Goal: Task Accomplishment & Management: Use online tool/utility

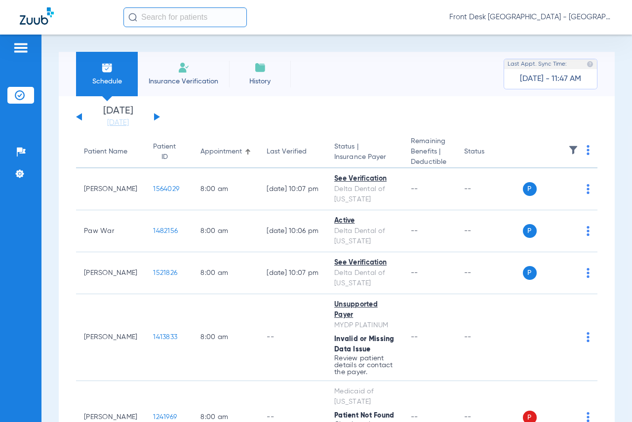
click at [156, 120] on div "[DATE] [DATE] [DATE] [DATE] [DATE] [DATE] [DATE] [DATE] [DATE] [DATE] [DATE] [D…" at bounding box center [118, 117] width 84 height 22
click at [154, 116] on div "[DATE] [DATE] [DATE] [DATE] [DATE] [DATE] [DATE] [DATE] [DATE] [DATE] [DATE] [D…" at bounding box center [118, 117] width 84 height 22
click at [157, 117] on button at bounding box center [157, 116] width 6 height 7
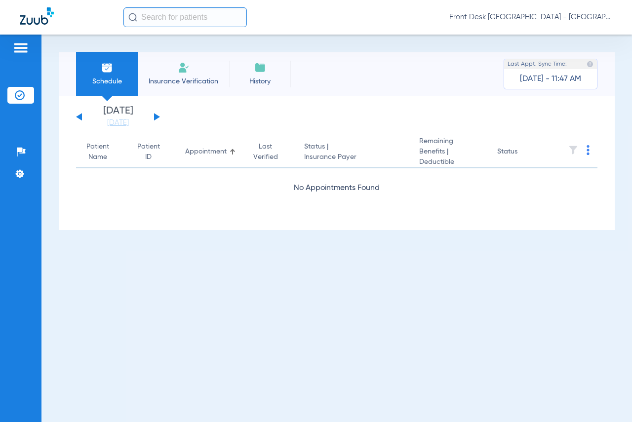
click at [157, 117] on button at bounding box center [157, 116] width 6 height 7
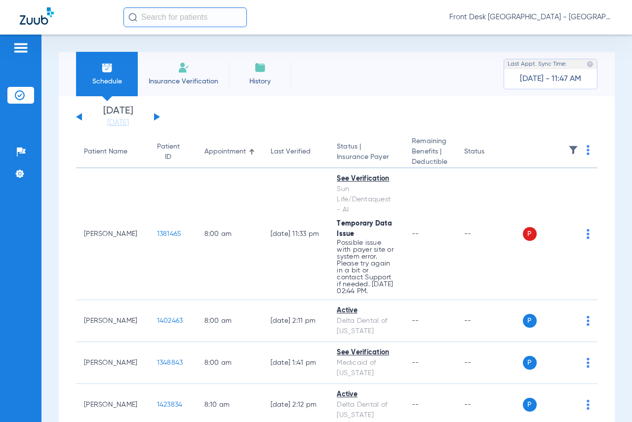
click at [573, 151] on img at bounding box center [573, 150] width 10 height 10
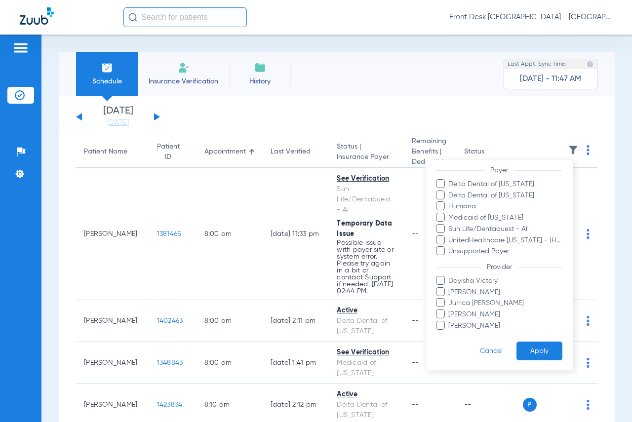
scroll to position [138, 0]
click at [464, 320] on span "[PERSON_NAME]" at bounding box center [505, 325] width 115 height 10
click at [450, 332] on input "[PERSON_NAME]" at bounding box center [450, 332] width 0 height 0
click at [548, 346] on button "Apply" at bounding box center [540, 350] width 46 height 19
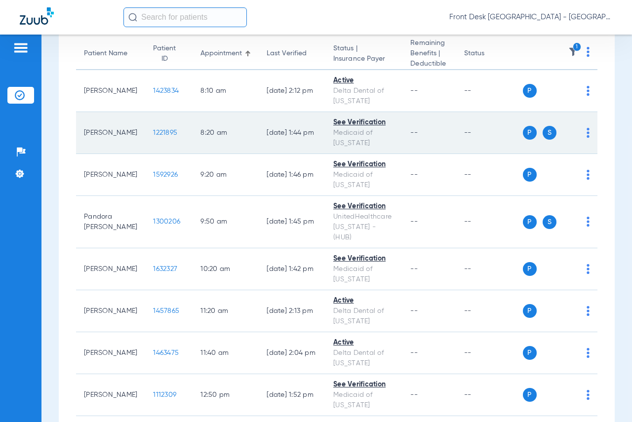
scroll to position [99, 0]
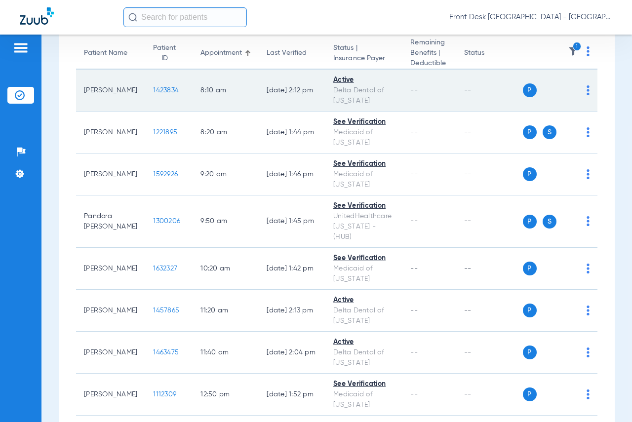
click at [153, 89] on span "1423834" at bounding box center [166, 90] width 26 height 7
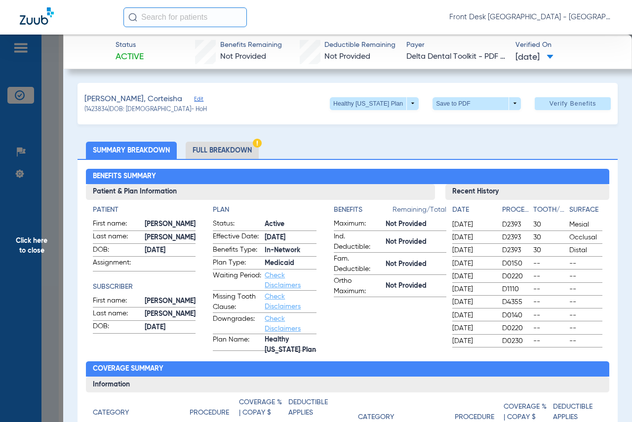
click at [40, 253] on span "Click here to close" at bounding box center [31, 246] width 63 height 422
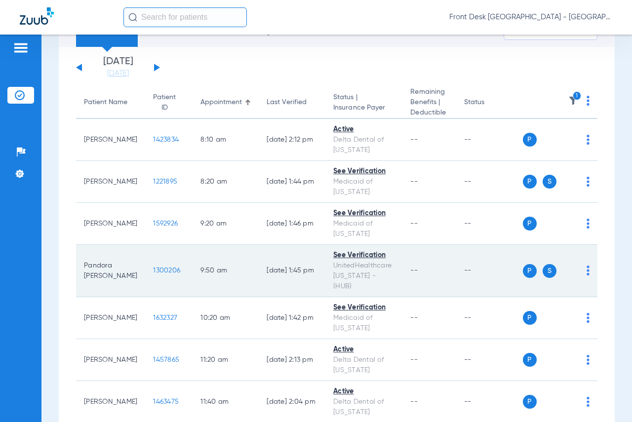
scroll to position [0, 0]
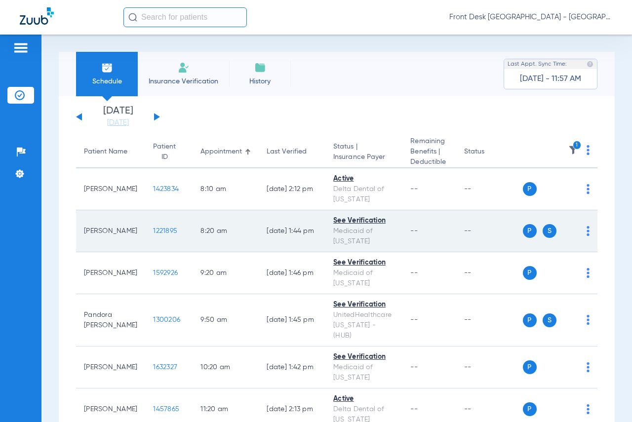
click at [151, 237] on td "1221895" at bounding box center [168, 231] width 47 height 42
click at [153, 233] on span "1221895" at bounding box center [165, 231] width 24 height 7
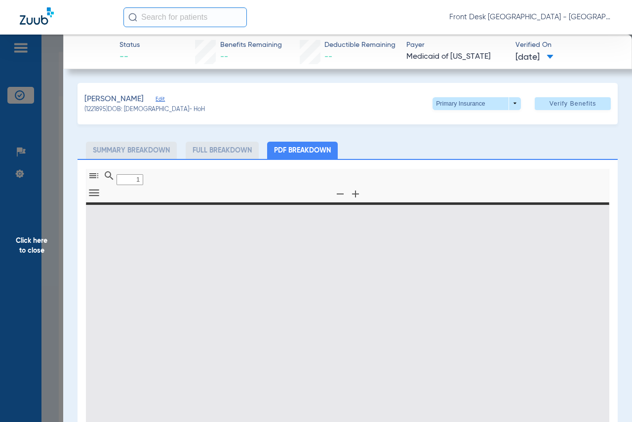
type input "0"
select select "page-width"
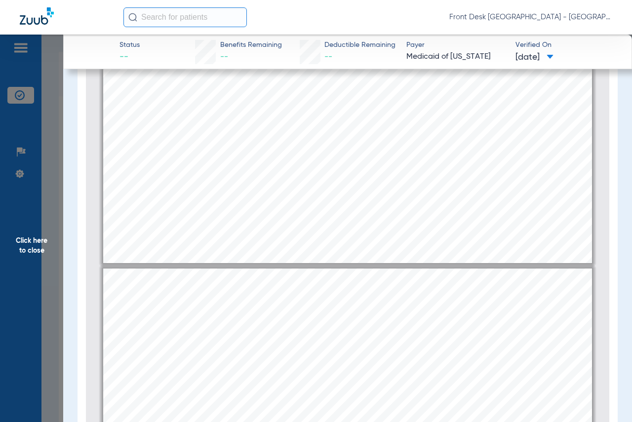
scroll to position [449, 0]
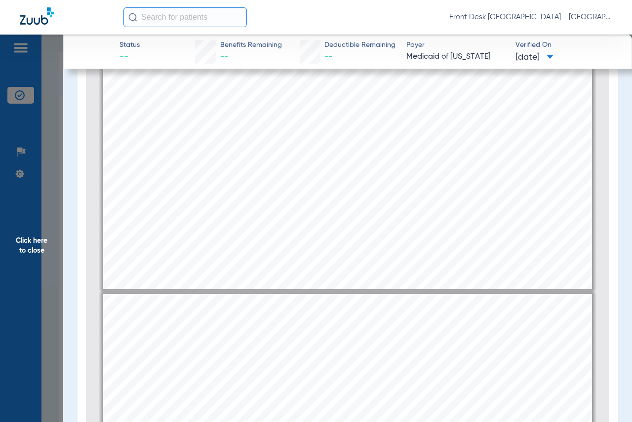
type input "2"
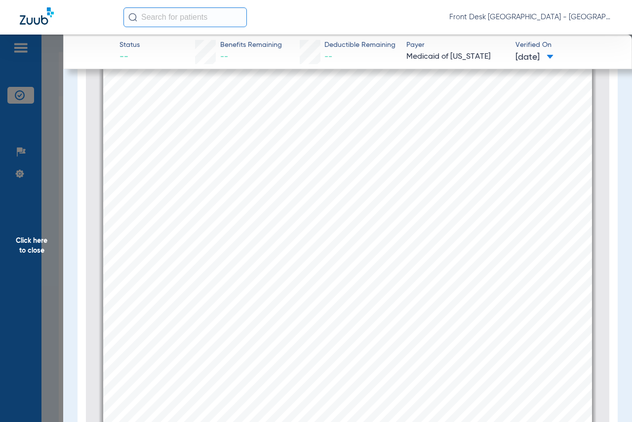
scroll to position [892, 0]
click at [36, 264] on span "Click here to close" at bounding box center [31, 246] width 63 height 422
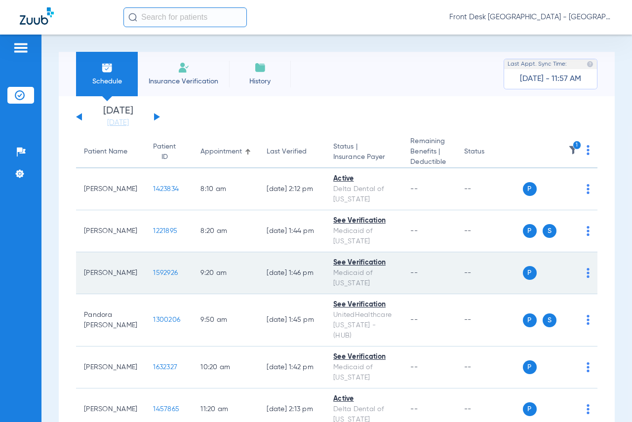
click at [153, 271] on span "1592926" at bounding box center [165, 273] width 25 height 7
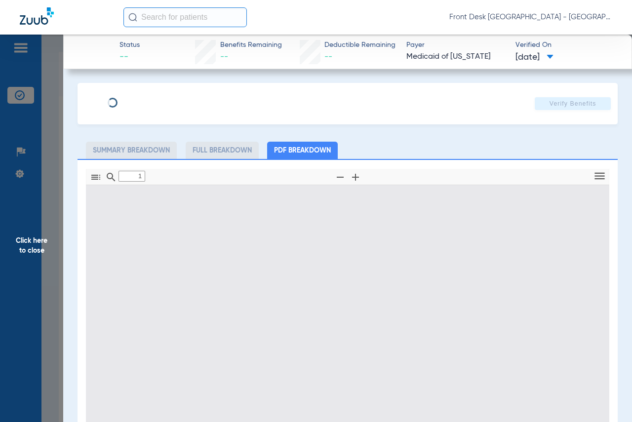
type input "0"
select select "page-width"
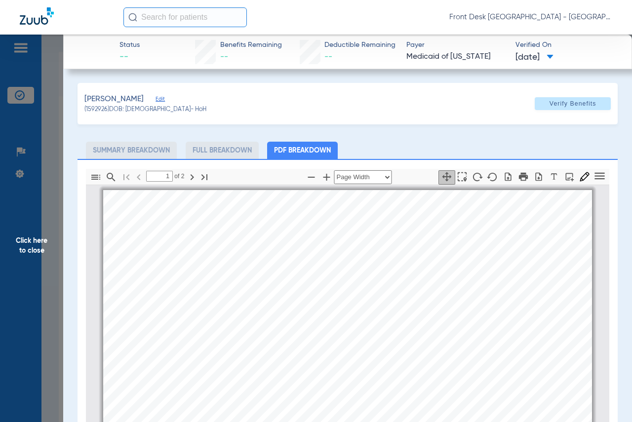
scroll to position [5, 0]
type input "2"
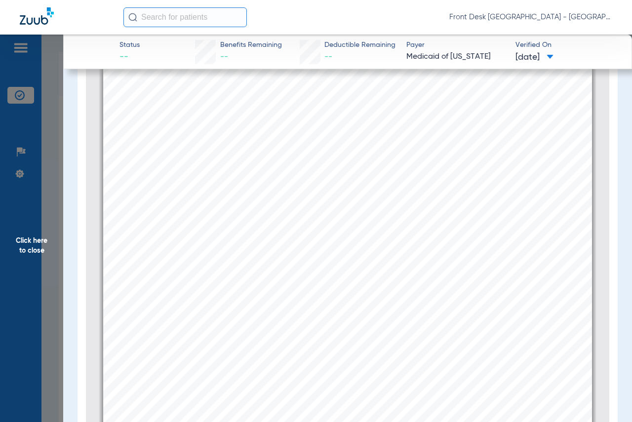
scroll to position [645, 0]
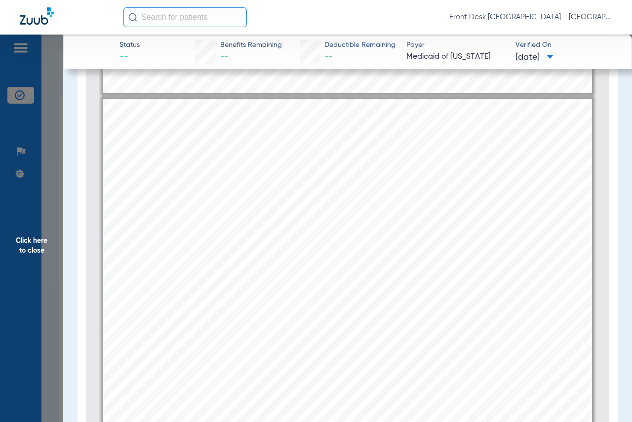
click at [40, 242] on span "Click here to close" at bounding box center [31, 246] width 63 height 422
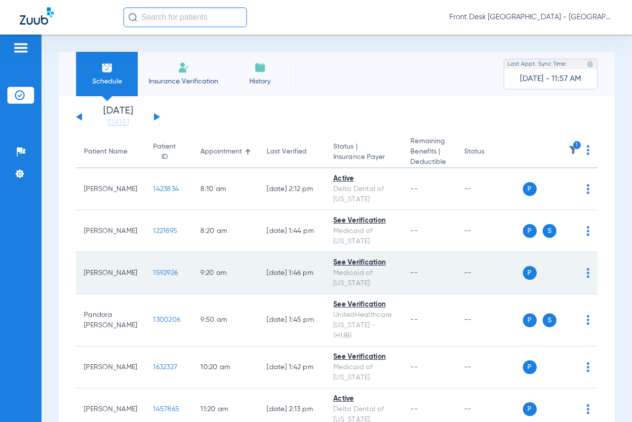
scroll to position [49, 0]
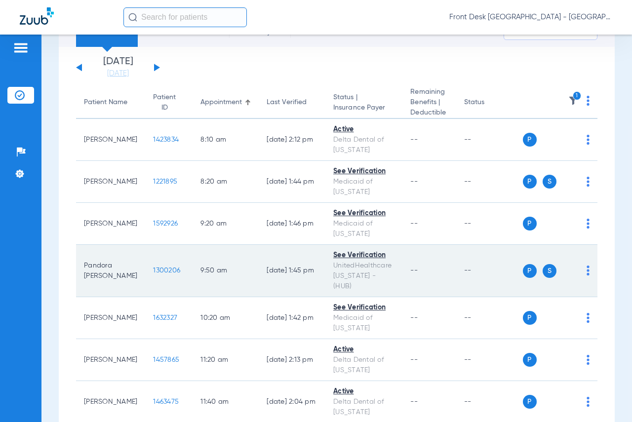
click at [153, 267] on span "1300206" at bounding box center [166, 270] width 27 height 7
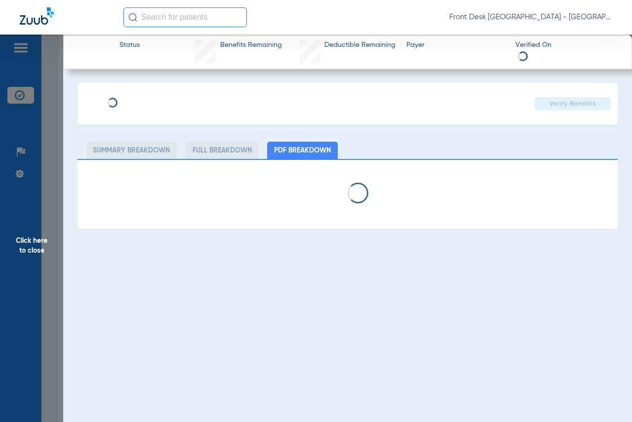
select select "page-width"
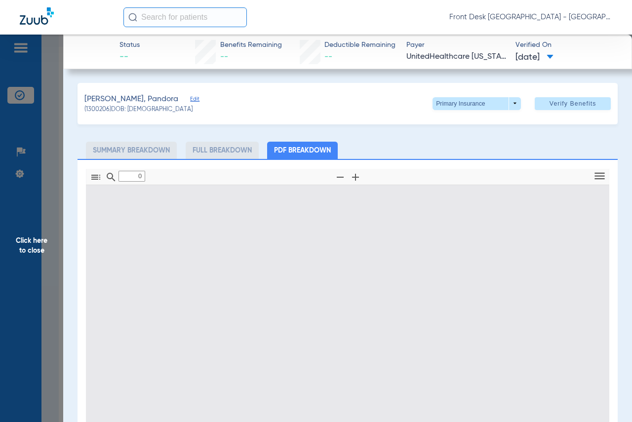
type input "1"
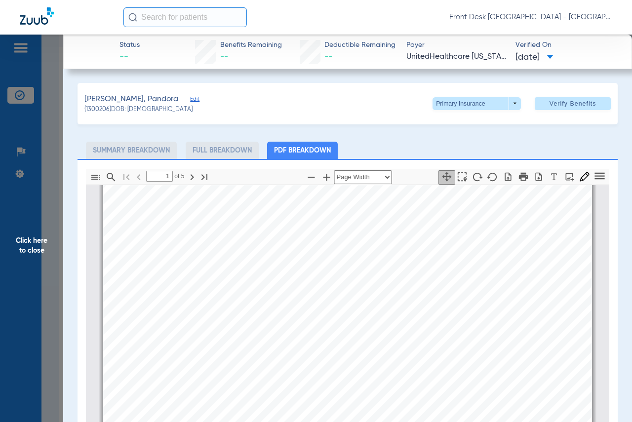
scroll to position [202, 0]
click at [25, 252] on span "Click here to close" at bounding box center [31, 246] width 63 height 422
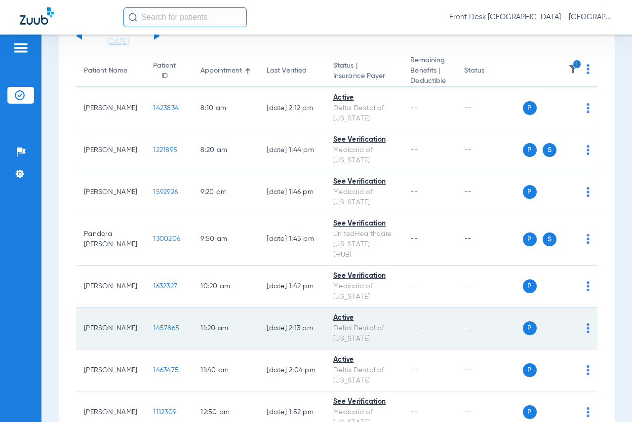
scroll to position [99, 0]
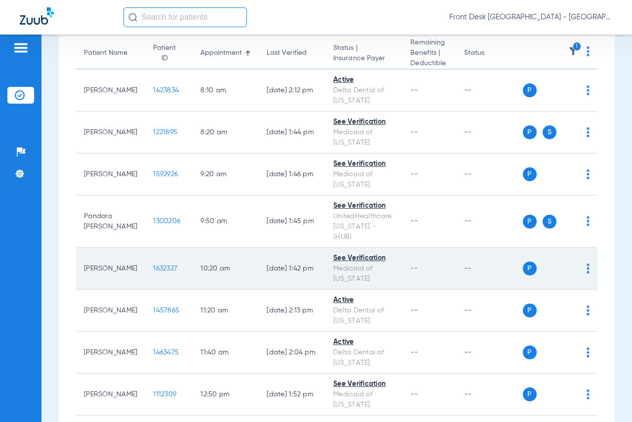
click at [153, 265] on span "1632327" at bounding box center [165, 268] width 24 height 7
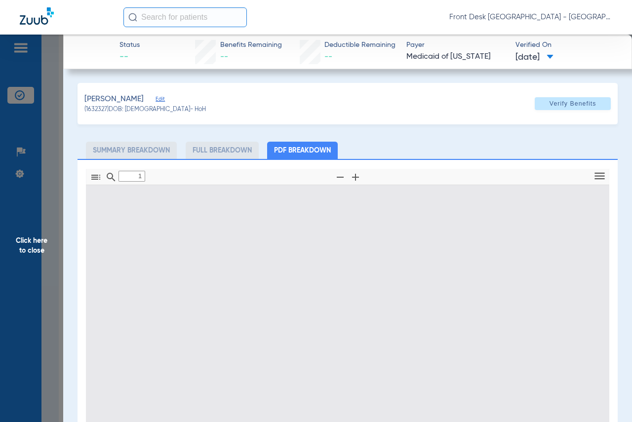
type input "0"
select select "page-width"
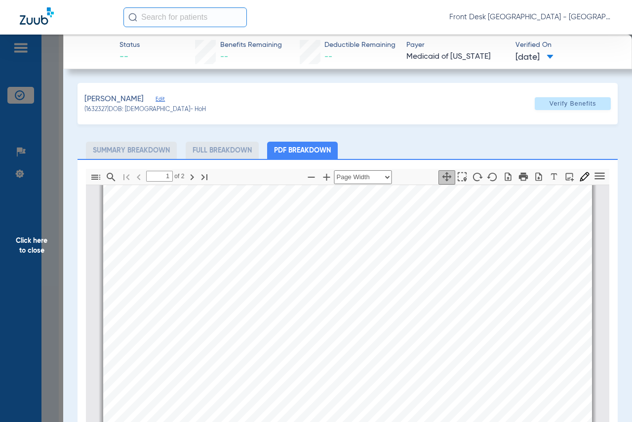
scroll to position [54, 0]
type input "2"
click at [24, 240] on span "Click here to close" at bounding box center [31, 246] width 63 height 422
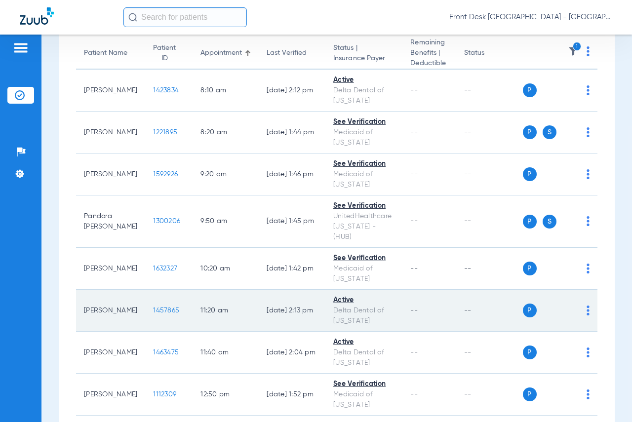
click at [153, 307] on span "1457865" at bounding box center [166, 310] width 26 height 7
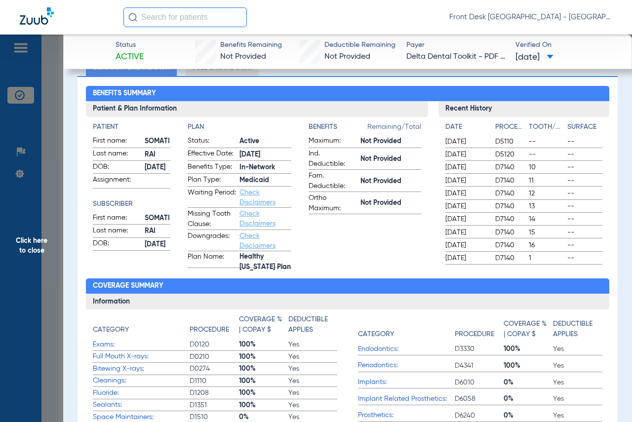
scroll to position [99, 0]
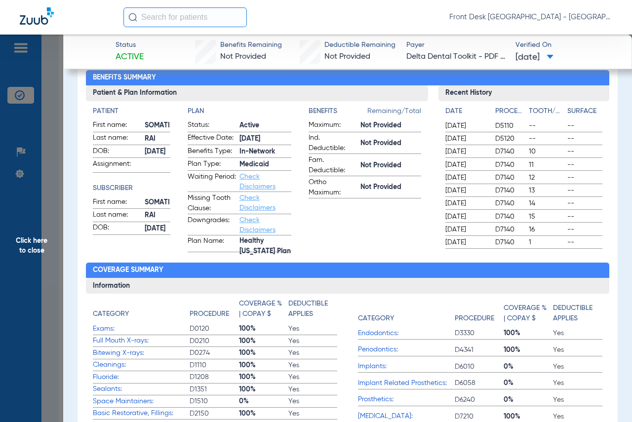
click at [24, 250] on span "Click here to close" at bounding box center [31, 246] width 63 height 422
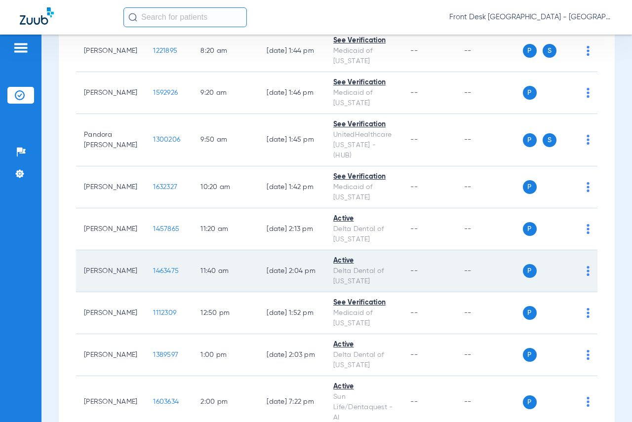
scroll to position [198, 0]
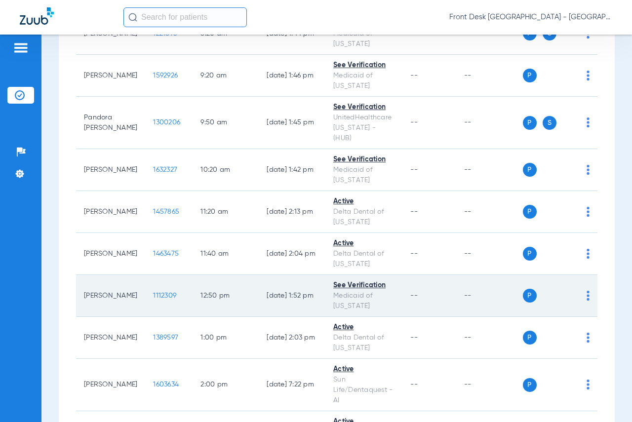
click at [153, 292] on span "1112309" at bounding box center [164, 295] width 23 height 7
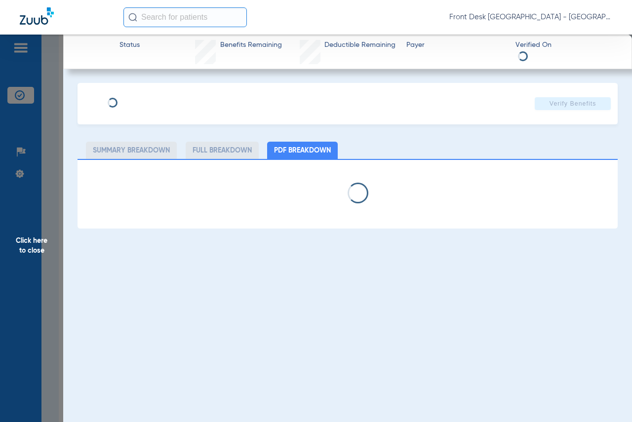
select select "page-width"
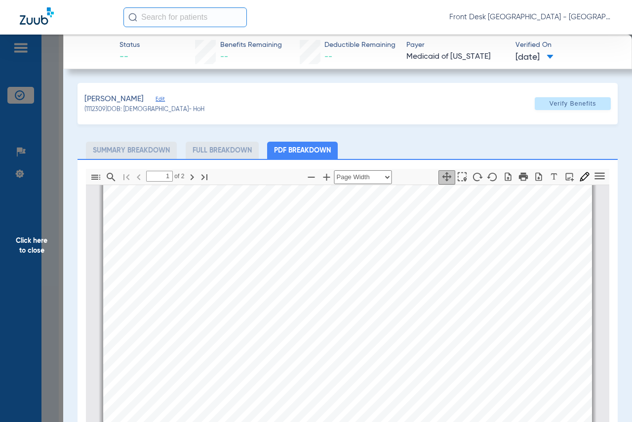
scroll to position [143, 0]
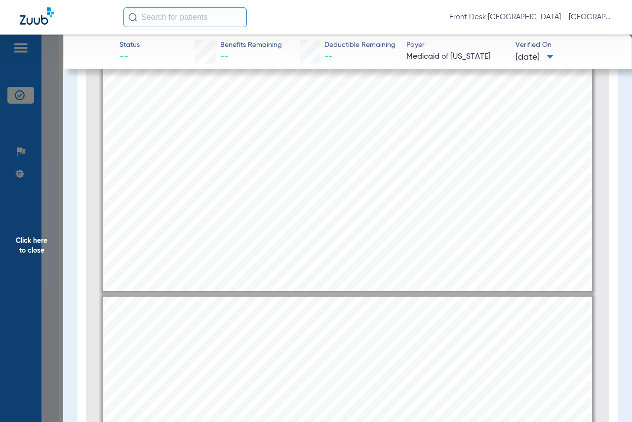
type input "2"
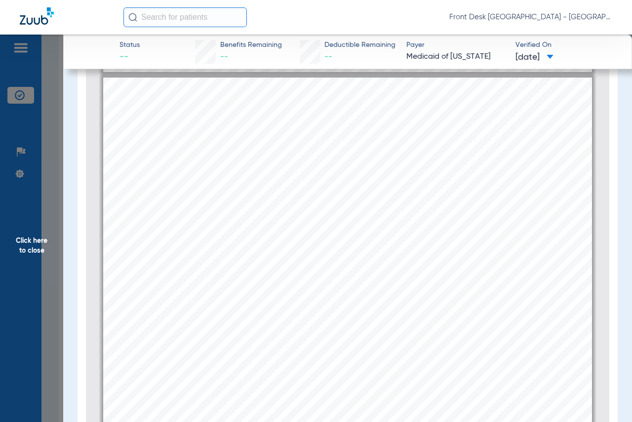
scroll to position [844, 0]
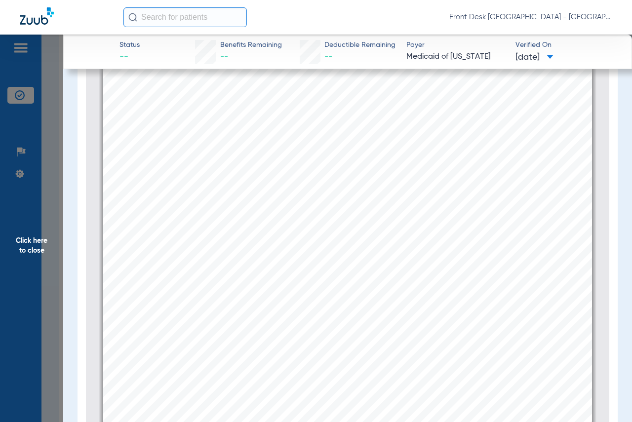
click at [39, 251] on span "Click here to close" at bounding box center [31, 246] width 63 height 422
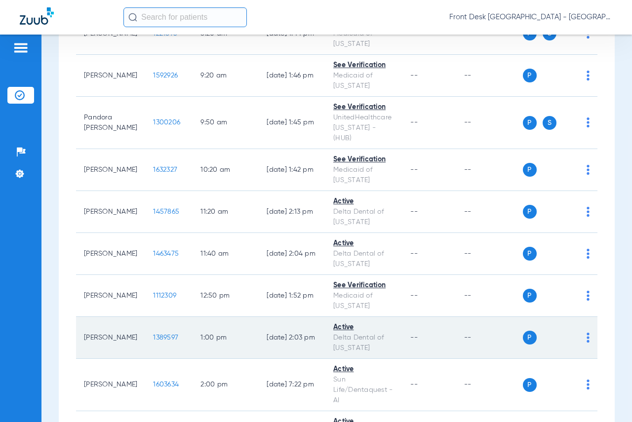
click at [155, 332] on td "1389597" at bounding box center [168, 338] width 47 height 42
click at [153, 334] on span "1389597" at bounding box center [165, 337] width 25 height 7
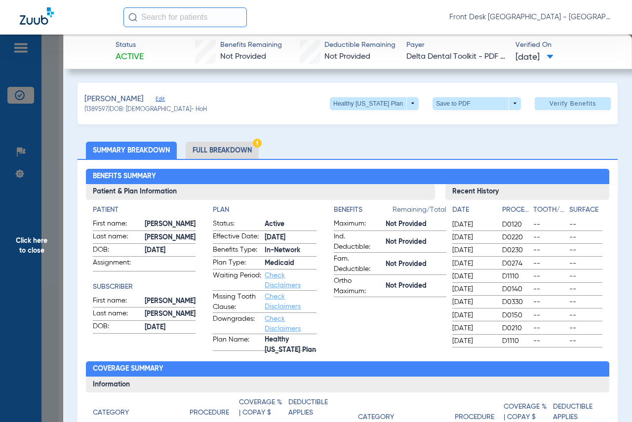
click at [28, 245] on span "Click here to close" at bounding box center [31, 246] width 63 height 422
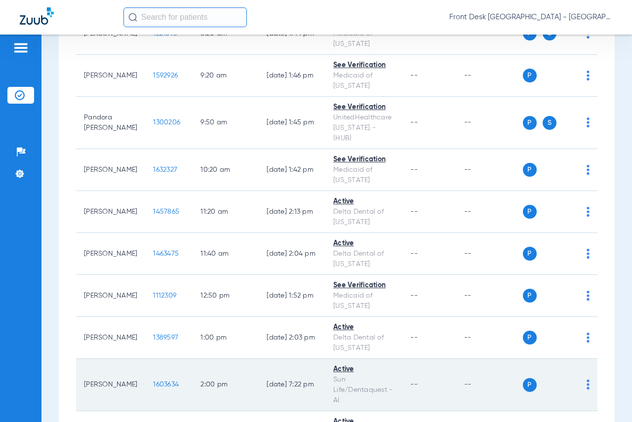
click at [153, 381] on span "1603634" at bounding box center [166, 384] width 26 height 7
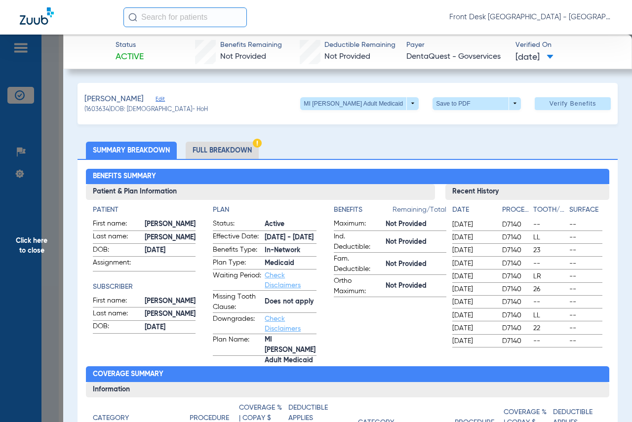
drag, startPoint x: 28, startPoint y: 262, endPoint x: 34, endPoint y: 262, distance: 5.9
click at [28, 260] on span "Click here to close" at bounding box center [31, 246] width 63 height 422
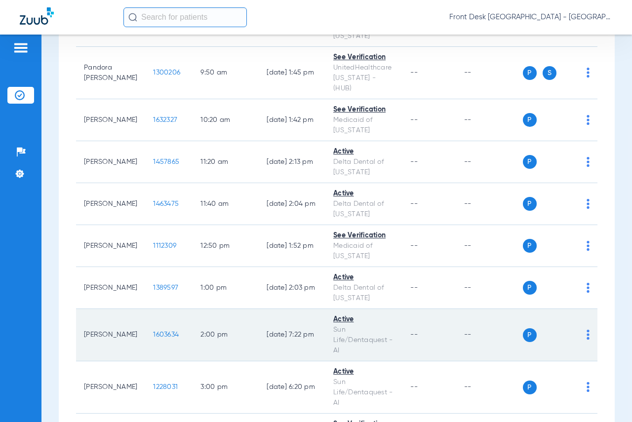
scroll to position [334, 0]
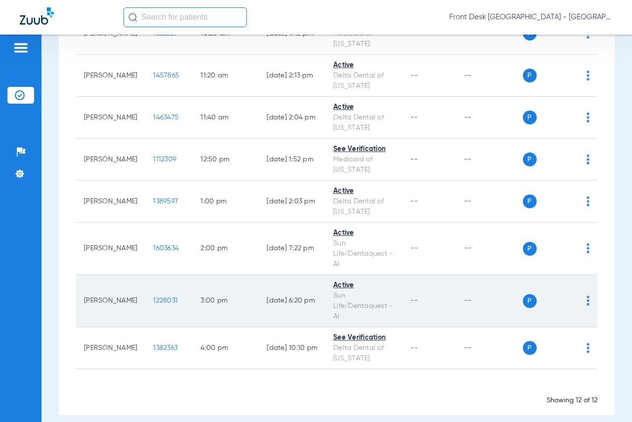
click at [149, 286] on td "1228031" at bounding box center [168, 301] width 47 height 52
click at [153, 297] on span "1228031" at bounding box center [165, 300] width 25 height 7
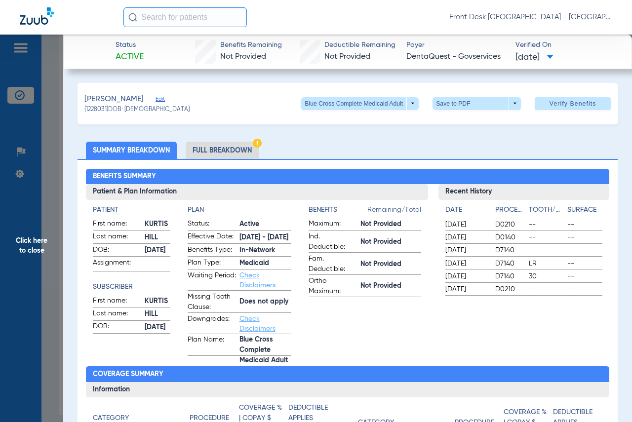
click at [27, 251] on span "Click here to close" at bounding box center [31, 246] width 63 height 422
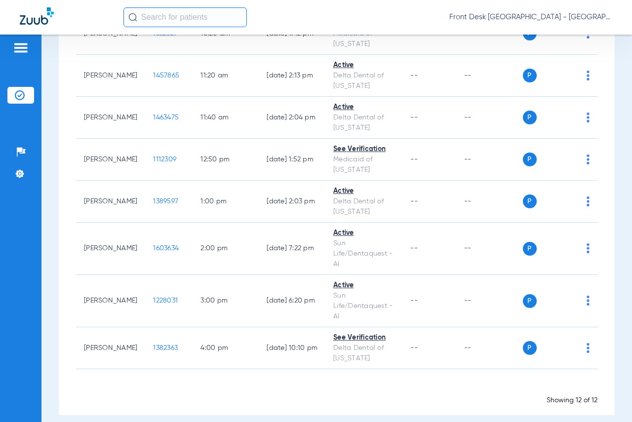
click at [183, 8] on div "Front Desk [GEOGRAPHIC_DATA] - [GEOGRAPHIC_DATA] | My Community Dental Centers" at bounding box center [316, 17] width 632 height 35
click at [189, 19] on input "text" at bounding box center [184, 17] width 123 height 20
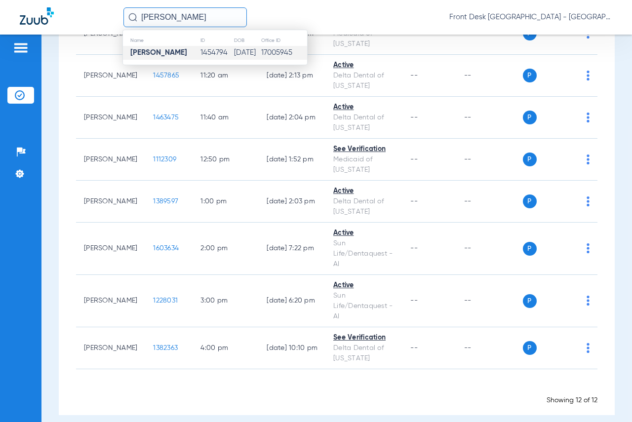
type input "[PERSON_NAME]"
click at [204, 46] on td "1454794" at bounding box center [217, 53] width 34 height 14
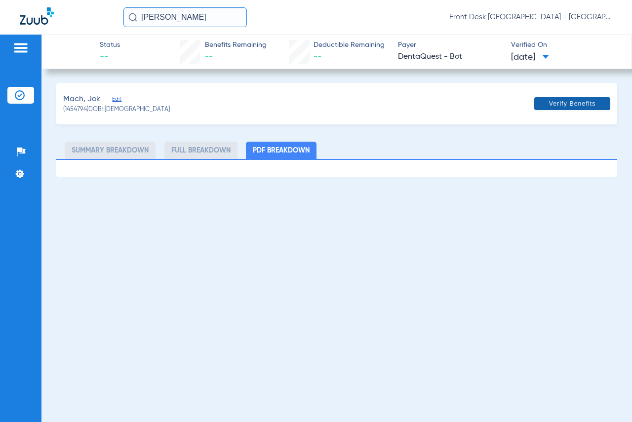
click at [569, 103] on span "Verify Benefits" at bounding box center [572, 104] width 47 height 8
